Goal: Task Accomplishment & Management: Manage account settings

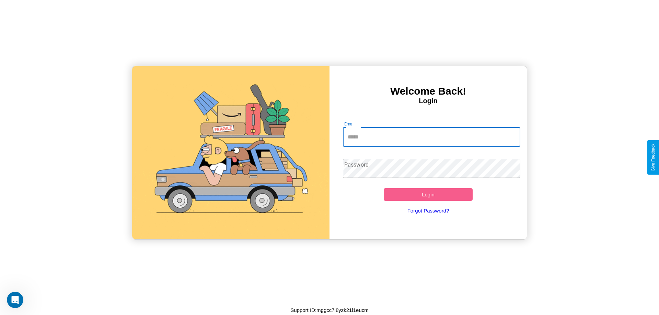
click at [431, 137] on input "Email" at bounding box center [432, 137] width 178 height 19
type input "**********"
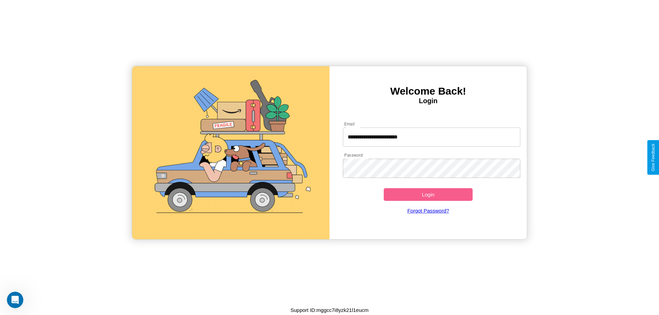
click at [428, 195] on button "Login" at bounding box center [428, 194] width 89 height 13
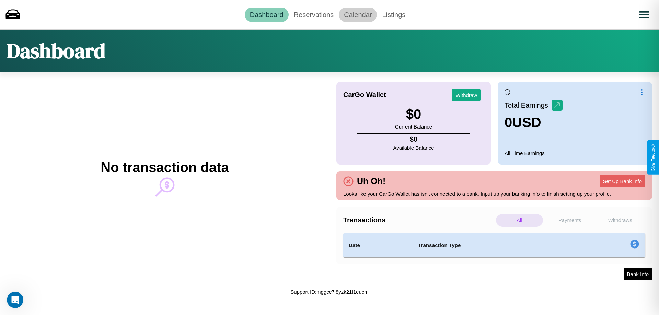
click at [358, 14] on link "Calendar" at bounding box center [358, 15] width 38 height 14
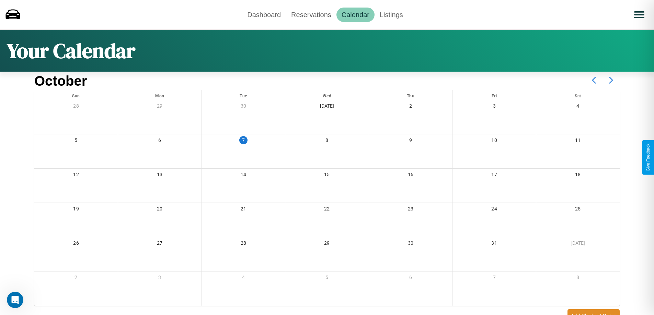
click at [611, 80] on icon at bounding box center [610, 80] width 17 height 17
click at [311, 14] on link "Reservations" at bounding box center [311, 15] width 50 height 14
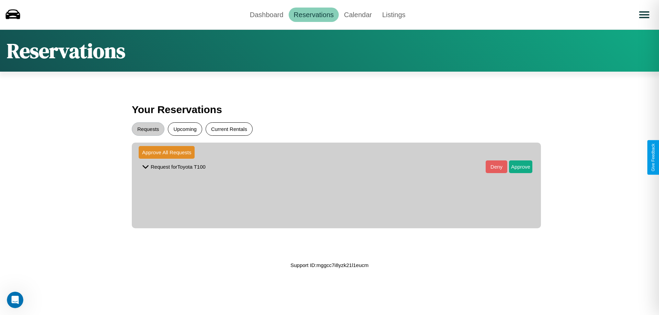
click at [229, 129] on button "Current Rentals" at bounding box center [229, 129] width 47 height 13
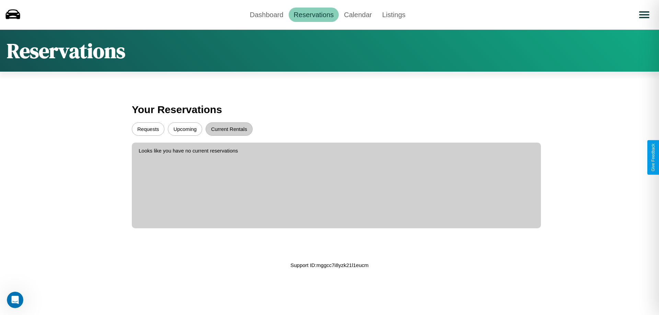
click at [185, 129] on button "Upcoming" at bounding box center [185, 129] width 34 height 13
click at [148, 129] on button "Requests" at bounding box center [148, 129] width 33 height 13
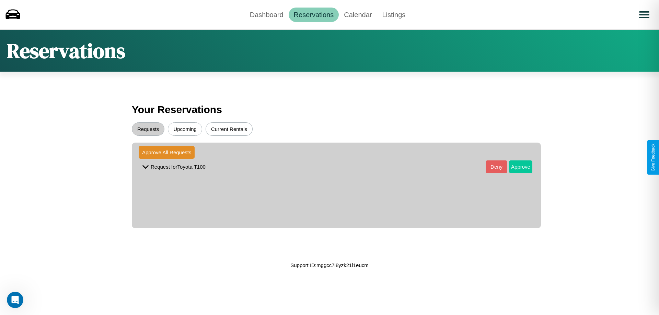
click at [516, 167] on button "Approve" at bounding box center [520, 167] width 23 height 13
